Goal: Task Accomplishment & Management: Manage account settings

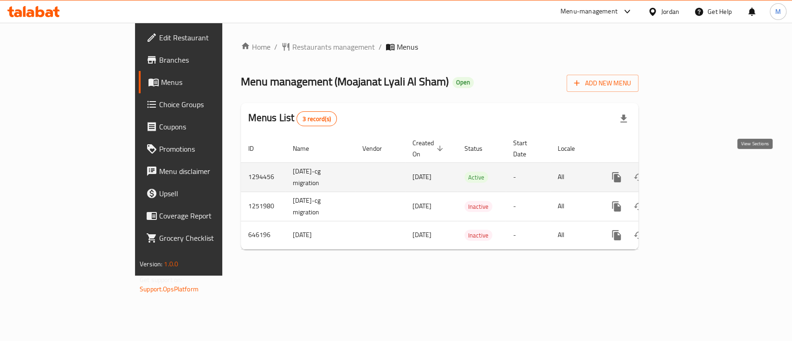
click at [695, 166] on link "enhanced table" at bounding box center [683, 177] width 22 height 22
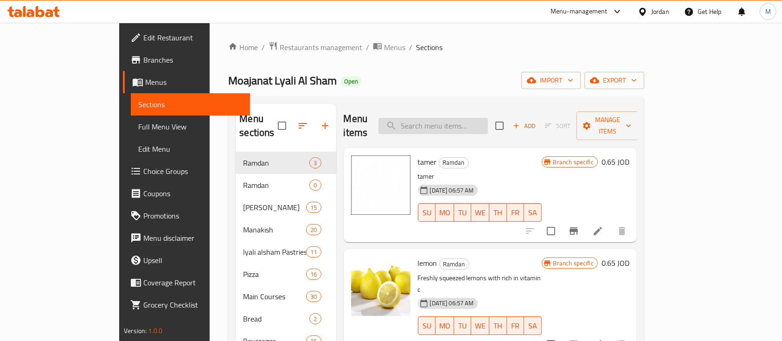
click at [488, 120] on input "search" at bounding box center [434, 126] width 110 height 16
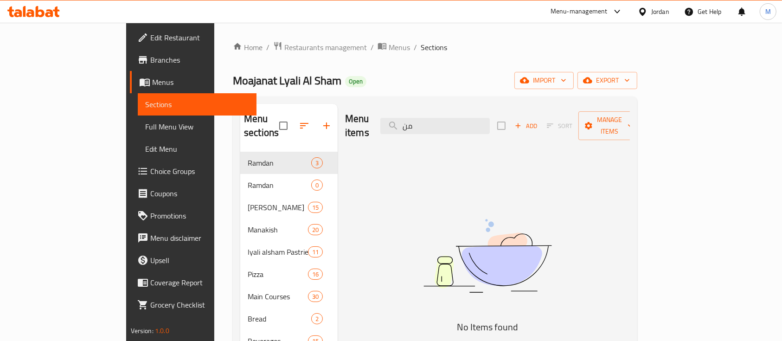
type input "م"
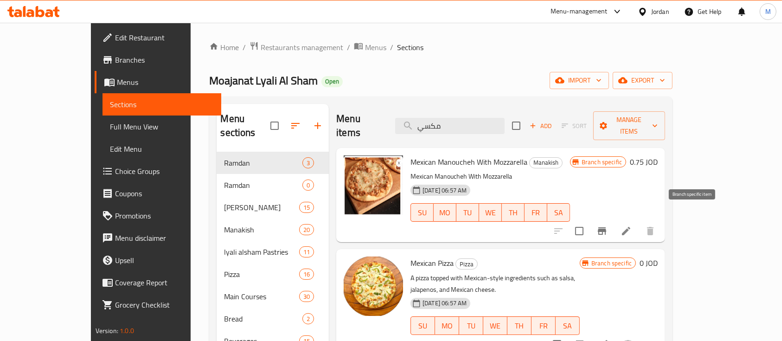
type input "مكسي"
click at [608, 226] on icon "Branch-specific-item" at bounding box center [602, 231] width 11 height 11
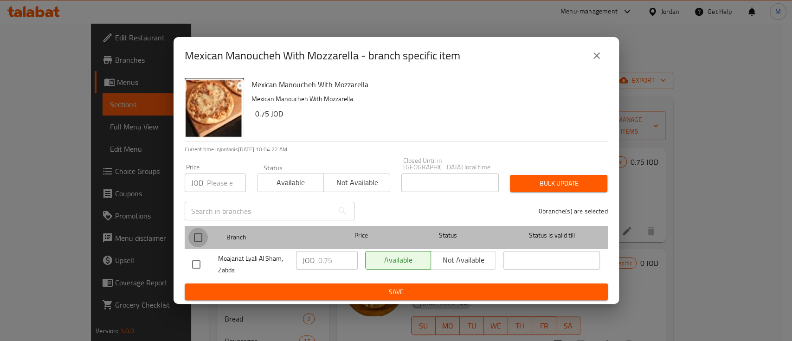
click at [200, 237] on input "checkbox" at bounding box center [197, 237] width 19 height 19
checkbox input "true"
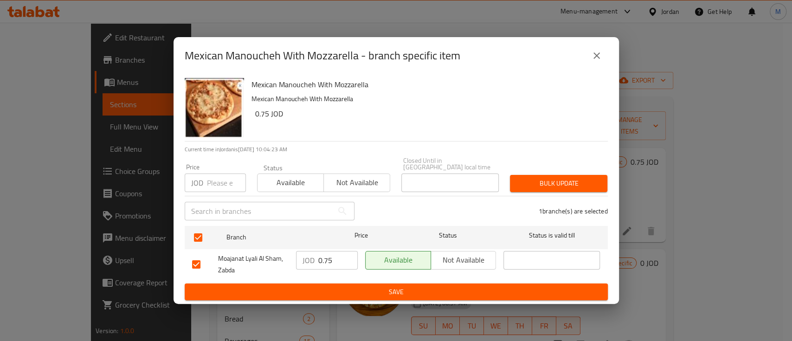
click at [227, 188] on div "Price JOD Price" at bounding box center [215, 177] width 72 height 39
click at [222, 171] on div "Price JOD Price" at bounding box center [215, 178] width 61 height 28
click at [222, 174] on input "number" at bounding box center [226, 183] width 39 height 19
type input "1"
click at [546, 178] on span "Bulk update" at bounding box center [558, 184] width 83 height 12
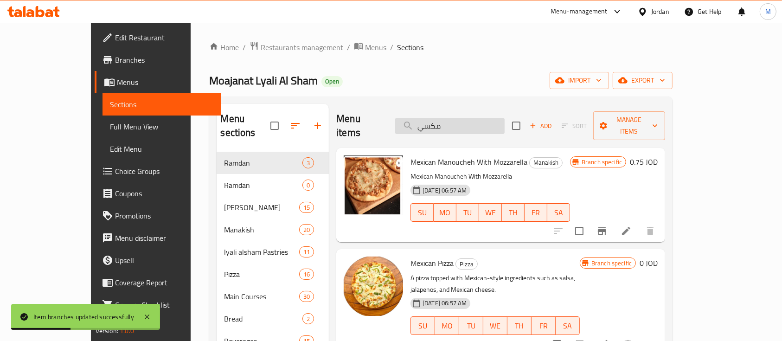
drag, startPoint x: 503, startPoint y: 121, endPoint x: 428, endPoint y: 124, distance: 74.8
click at [428, 124] on input "مكسي" at bounding box center [450, 126] width 110 height 16
type input "م"
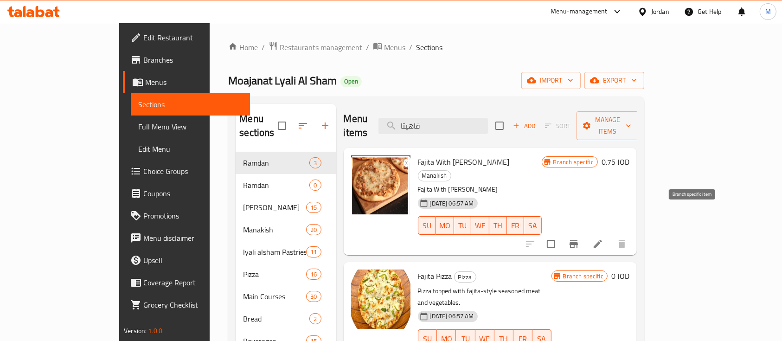
type input "فاهيتا"
click at [578, 240] on icon "Branch-specific-item" at bounding box center [574, 243] width 8 height 7
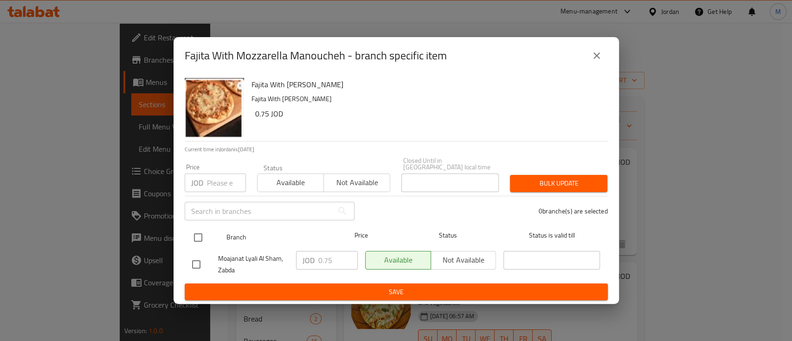
click at [199, 236] on input "checkbox" at bounding box center [197, 237] width 19 height 19
checkbox input "true"
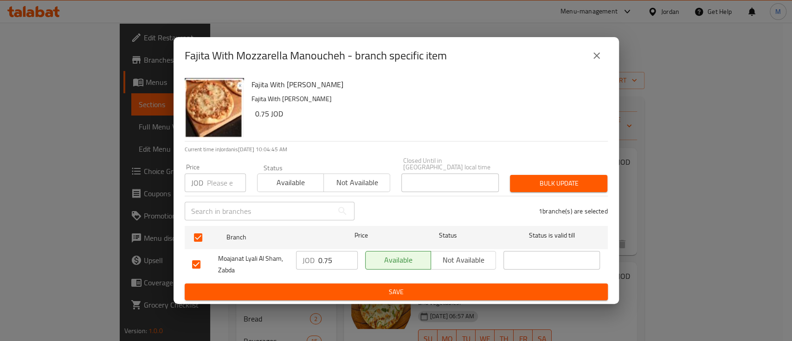
click at [215, 174] on input "number" at bounding box center [226, 183] width 39 height 19
type input "1"
click at [547, 180] on span "Bulk update" at bounding box center [558, 184] width 83 height 12
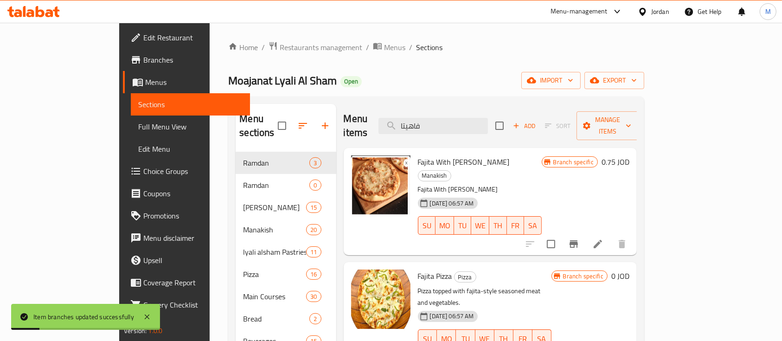
click at [413, 117] on div "Menu items فاهيتا Add Sort Manage items" at bounding box center [490, 126] width 293 height 44
type input "س"
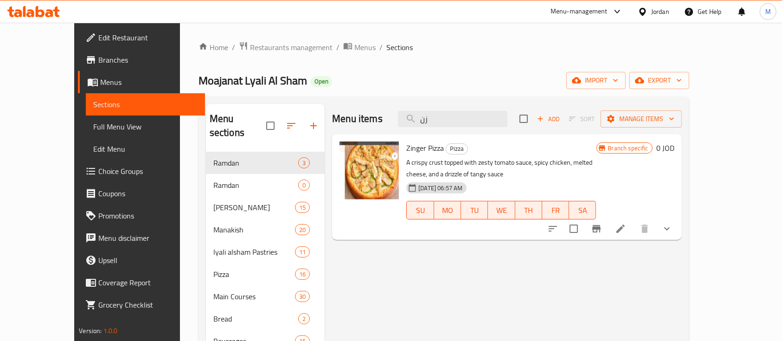
type input "ز"
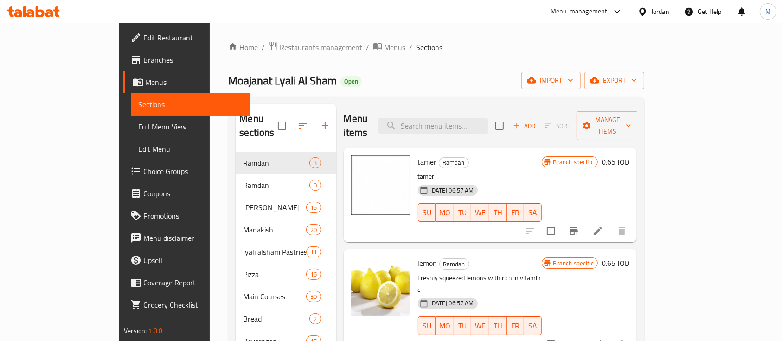
click at [492, 58] on div "Home / Restaurants management / Menus / Sections Moajanat Lyali Al Sham Open im…" at bounding box center [436, 246] width 416 height 411
